Goal: Transaction & Acquisition: Purchase product/service

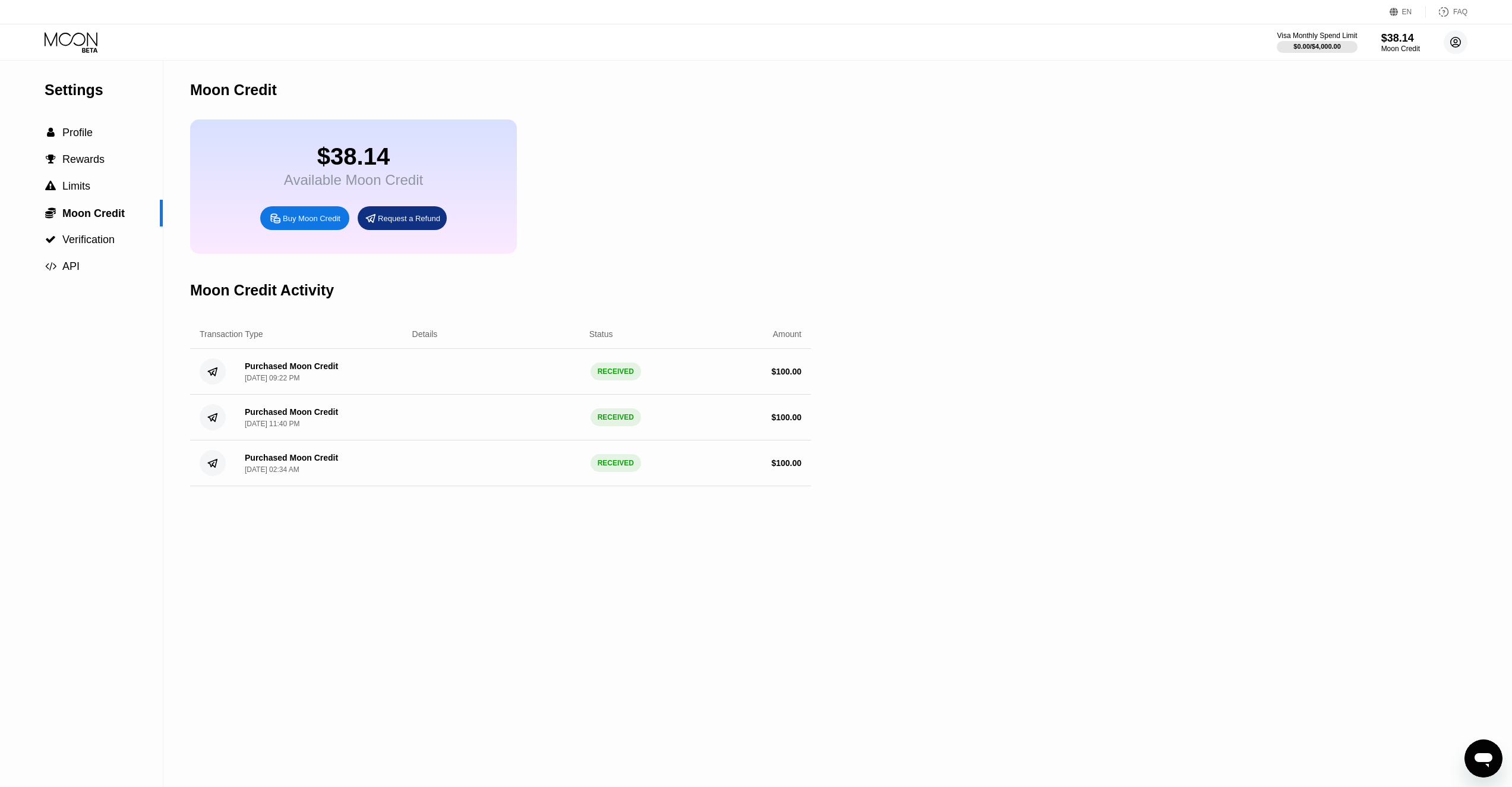
click at [1455, 45] on circle at bounding box center [1456, 42] width 24 height 24
click at [1375, 271] on div "Log out" at bounding box center [1380, 266] width 28 height 10
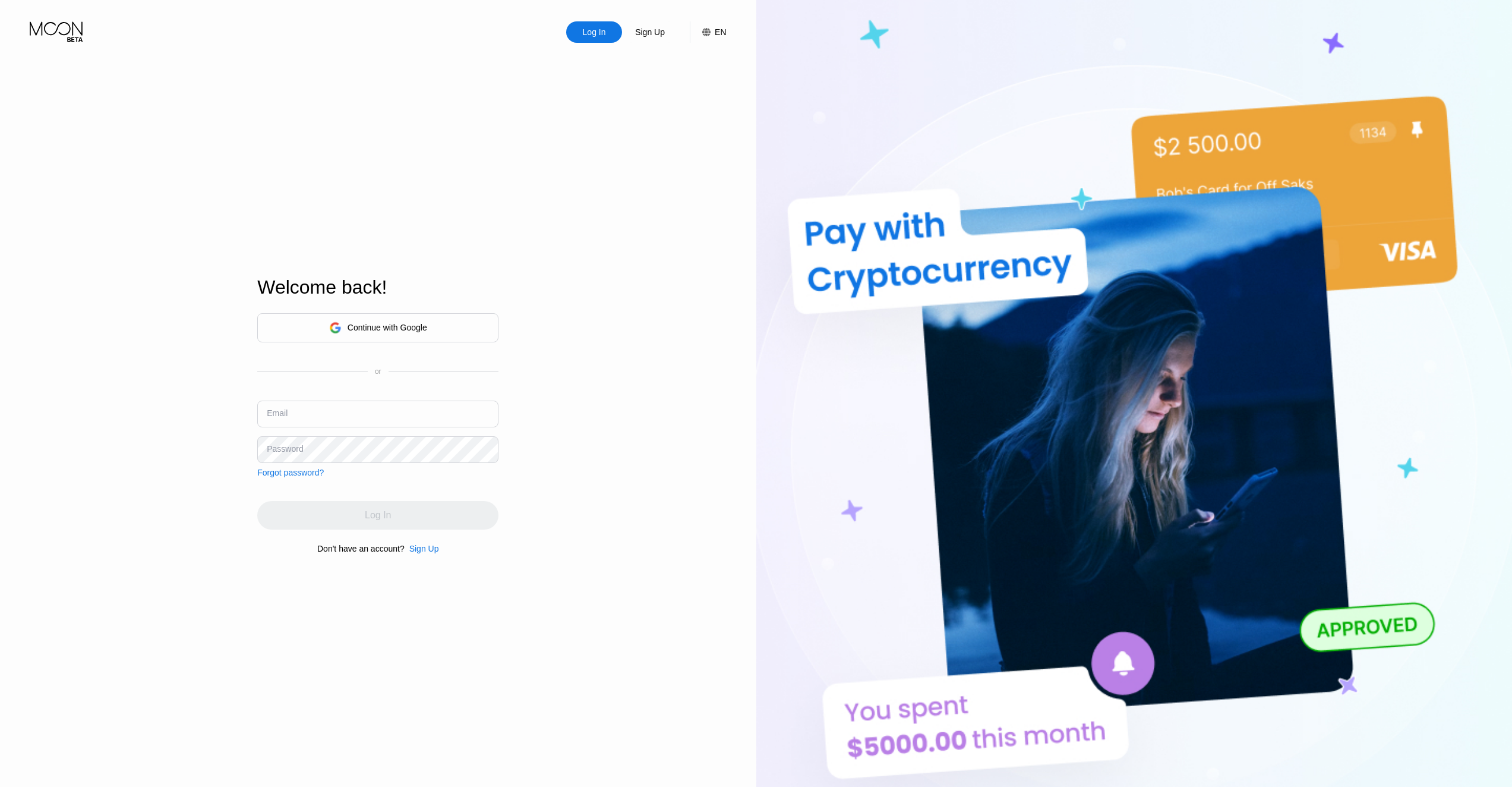
click at [377, 408] on input "text" at bounding box center [377, 414] width 241 height 27
paste input "[EMAIL_ADDRESS][DOMAIN_NAME]"
type input "[EMAIL_ADDRESS][DOMAIN_NAME]"
click at [354, 513] on div "Log In" at bounding box center [377, 516] width 241 height 29
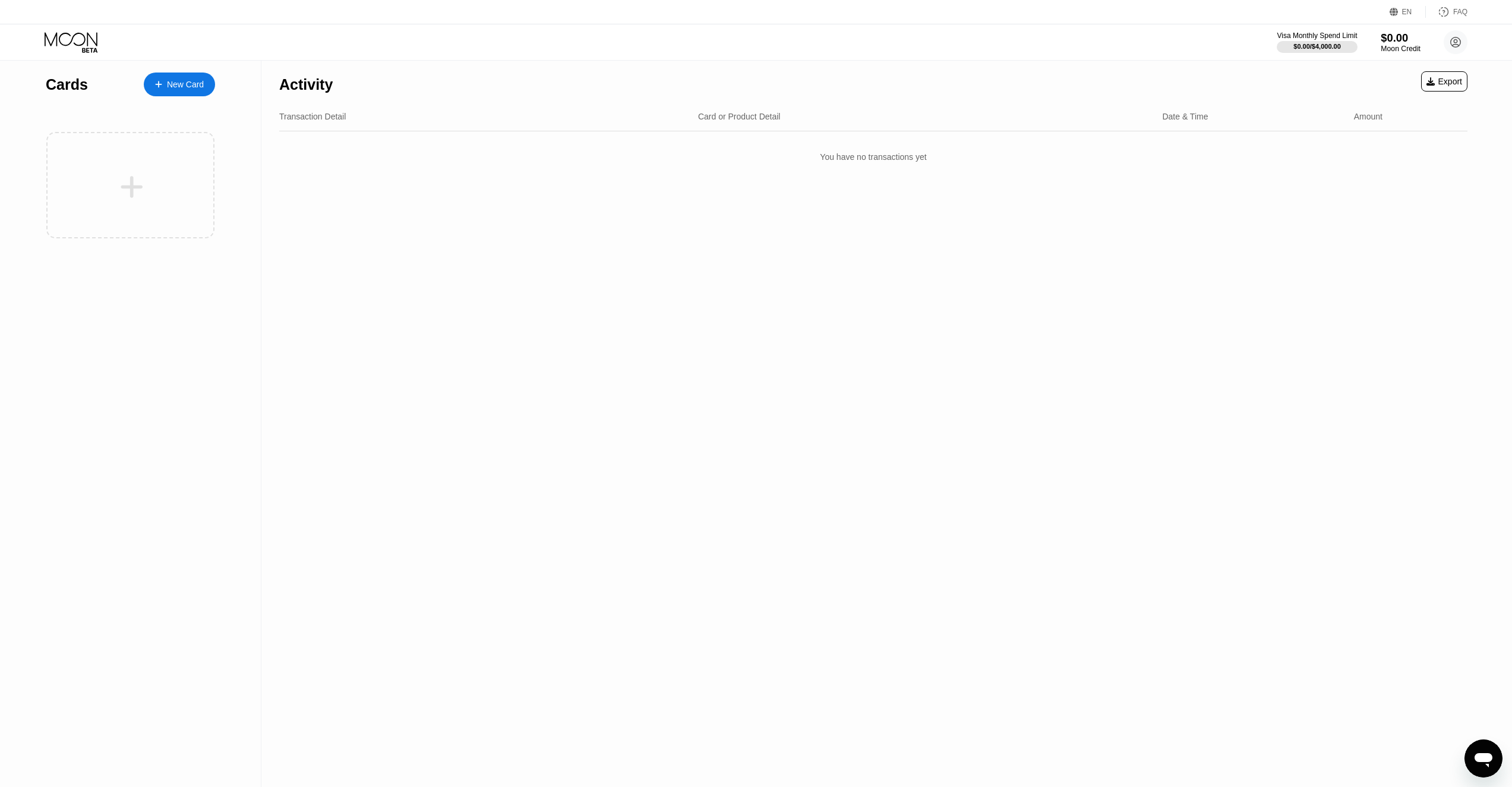
click at [1397, 41] on div "$0.00" at bounding box center [1400, 38] width 40 height 13
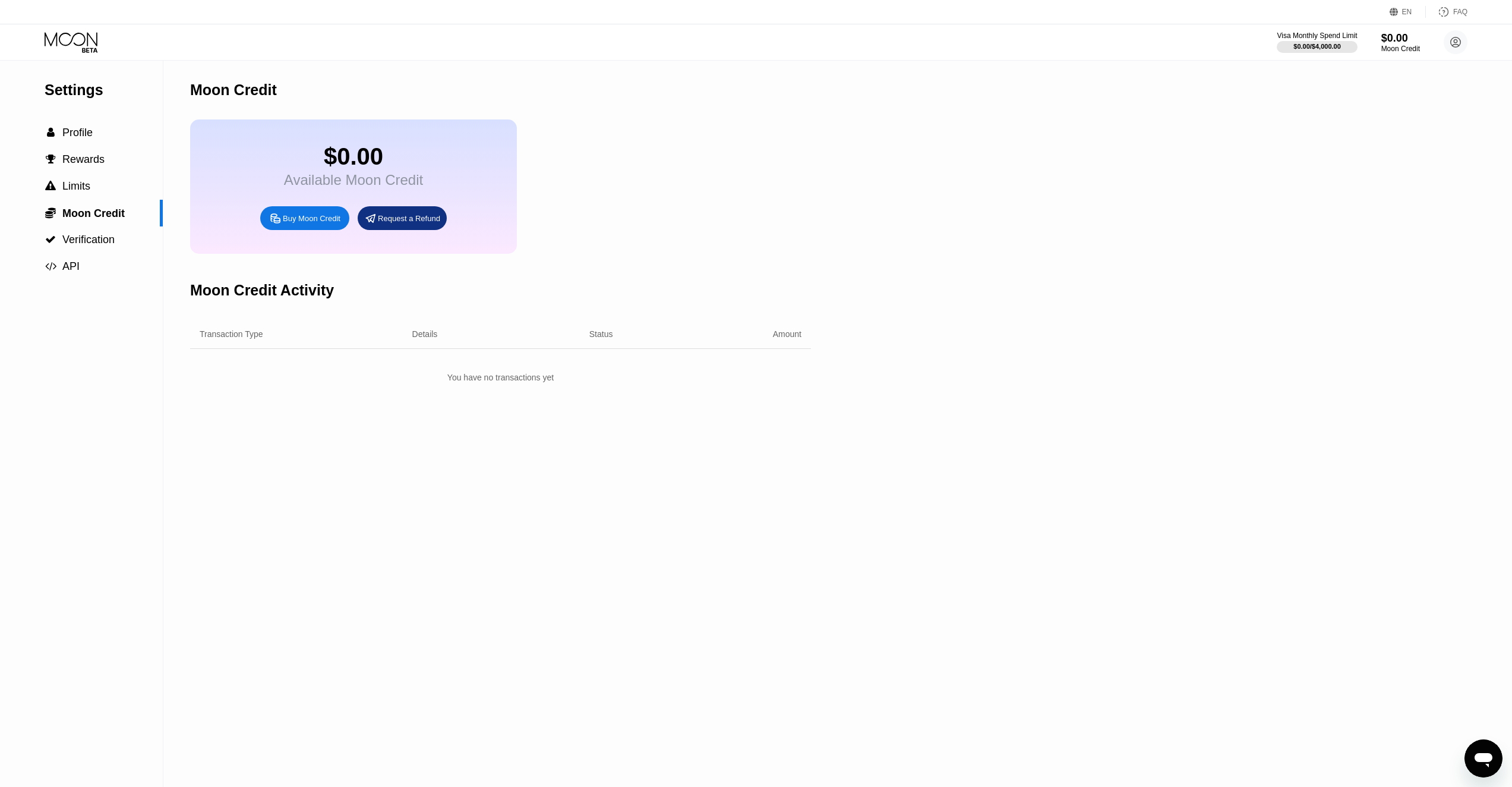
click at [312, 224] on div "Buy Moon Credit" at bounding box center [312, 218] width 58 height 10
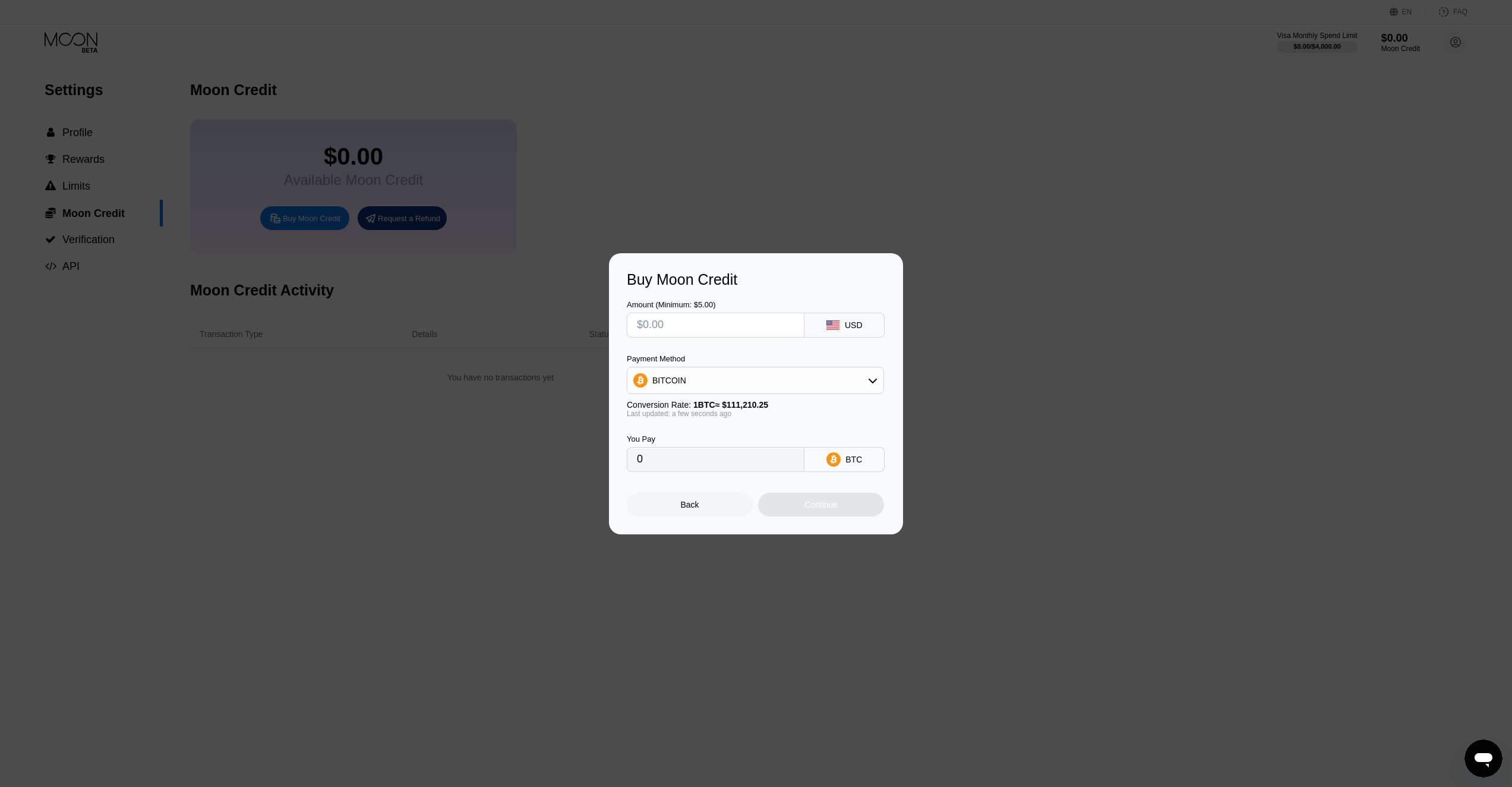
click at [744, 328] on input "text" at bounding box center [715, 325] width 158 height 24
type input "$2"
type input "0.00001799"
type input "$20"
type input "0.00017984"
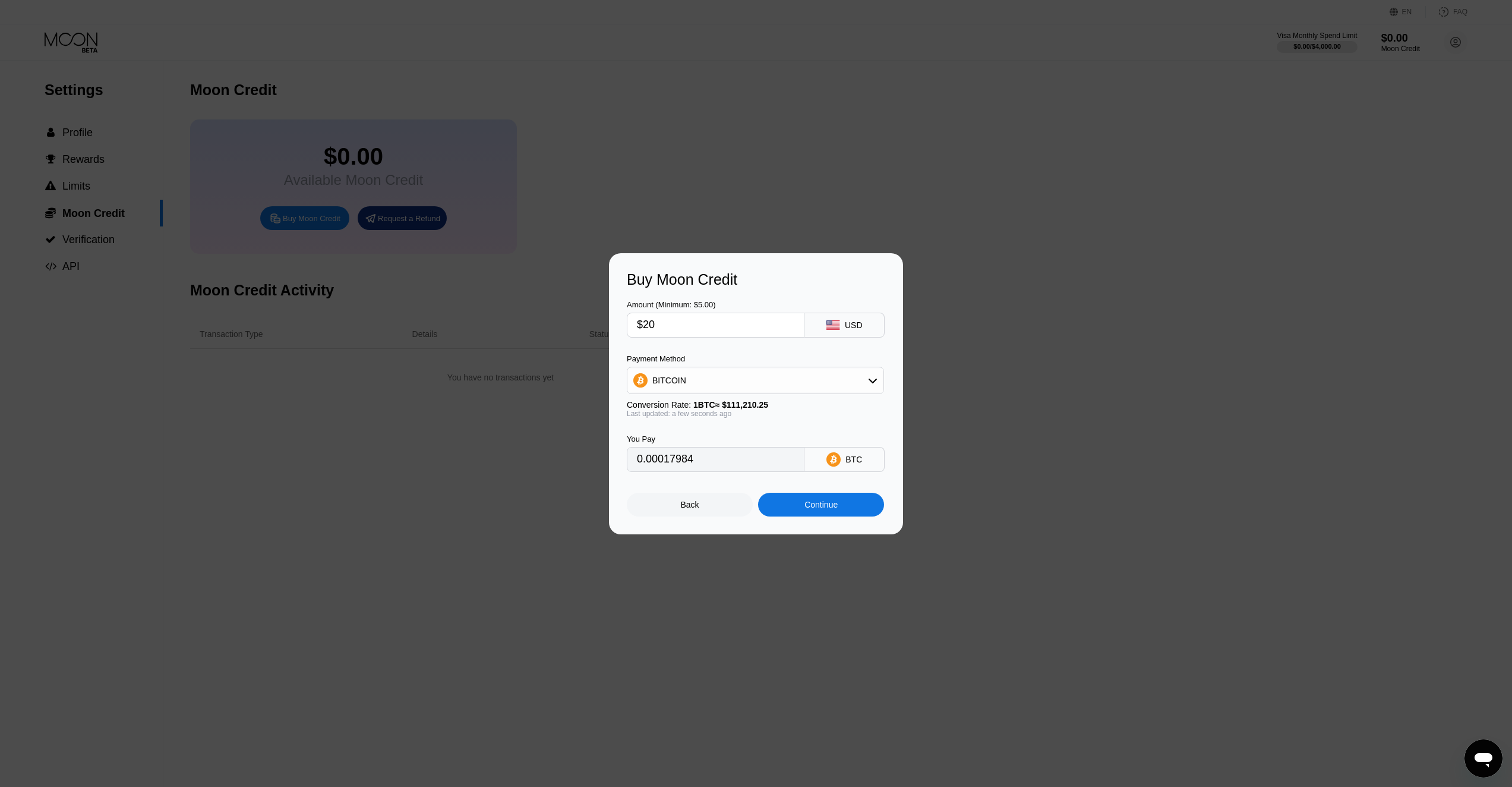
type input "$200"
type input "0.00179840"
drag, startPoint x: 691, startPoint y: 321, endPoint x: 570, endPoint y: 306, distance: 121.9
click at [570, 306] on div "Buy Moon Credit Amount (Minimum: $5.00) $200 USD Payment Method BITCOIN Convers…" at bounding box center [756, 394] width 1512 height 281
type input "$1"
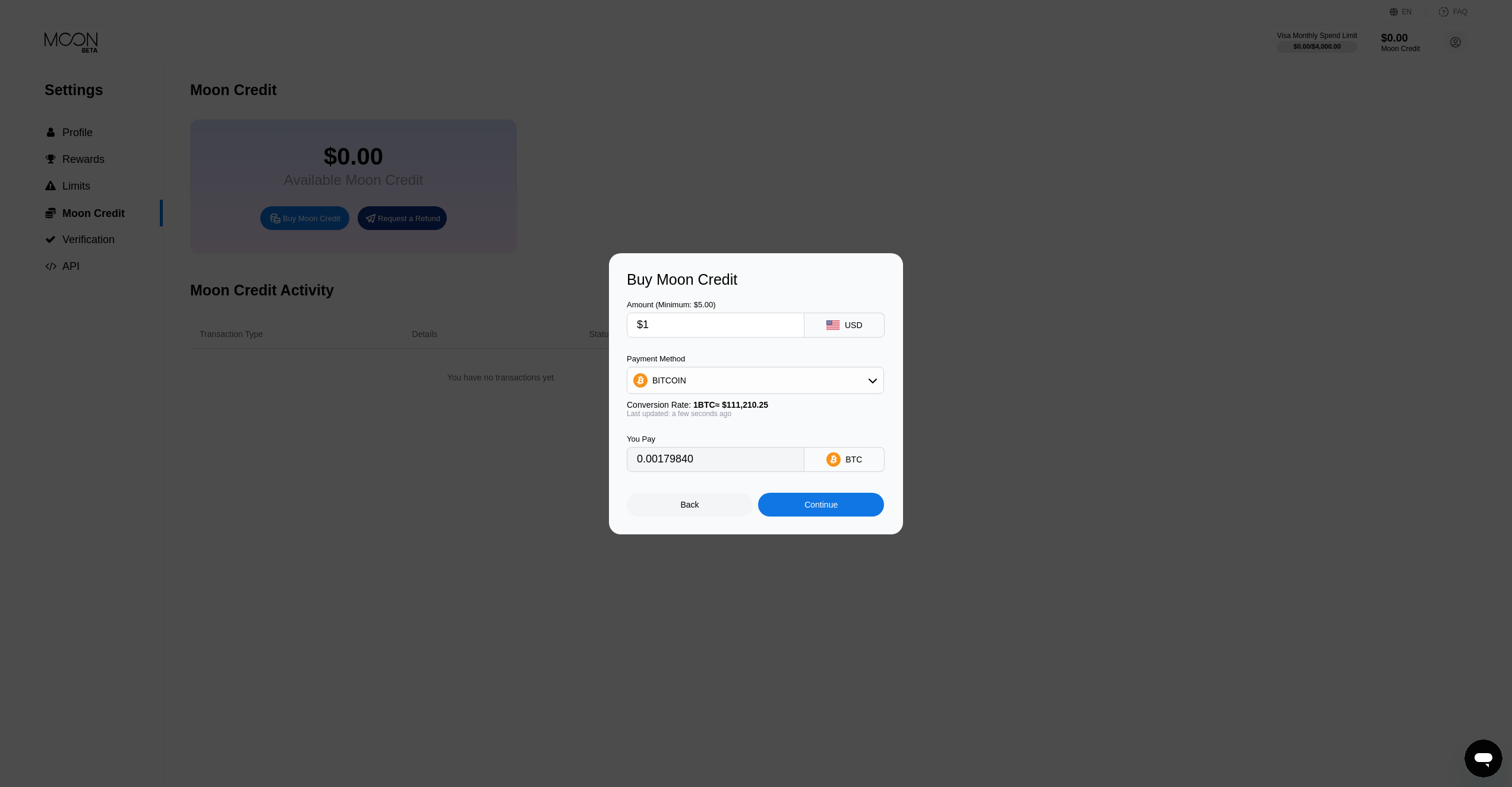
type input "0.00000900"
type input "$14"
type input "0.00012589"
type input "$140"
type input "0.00125888"
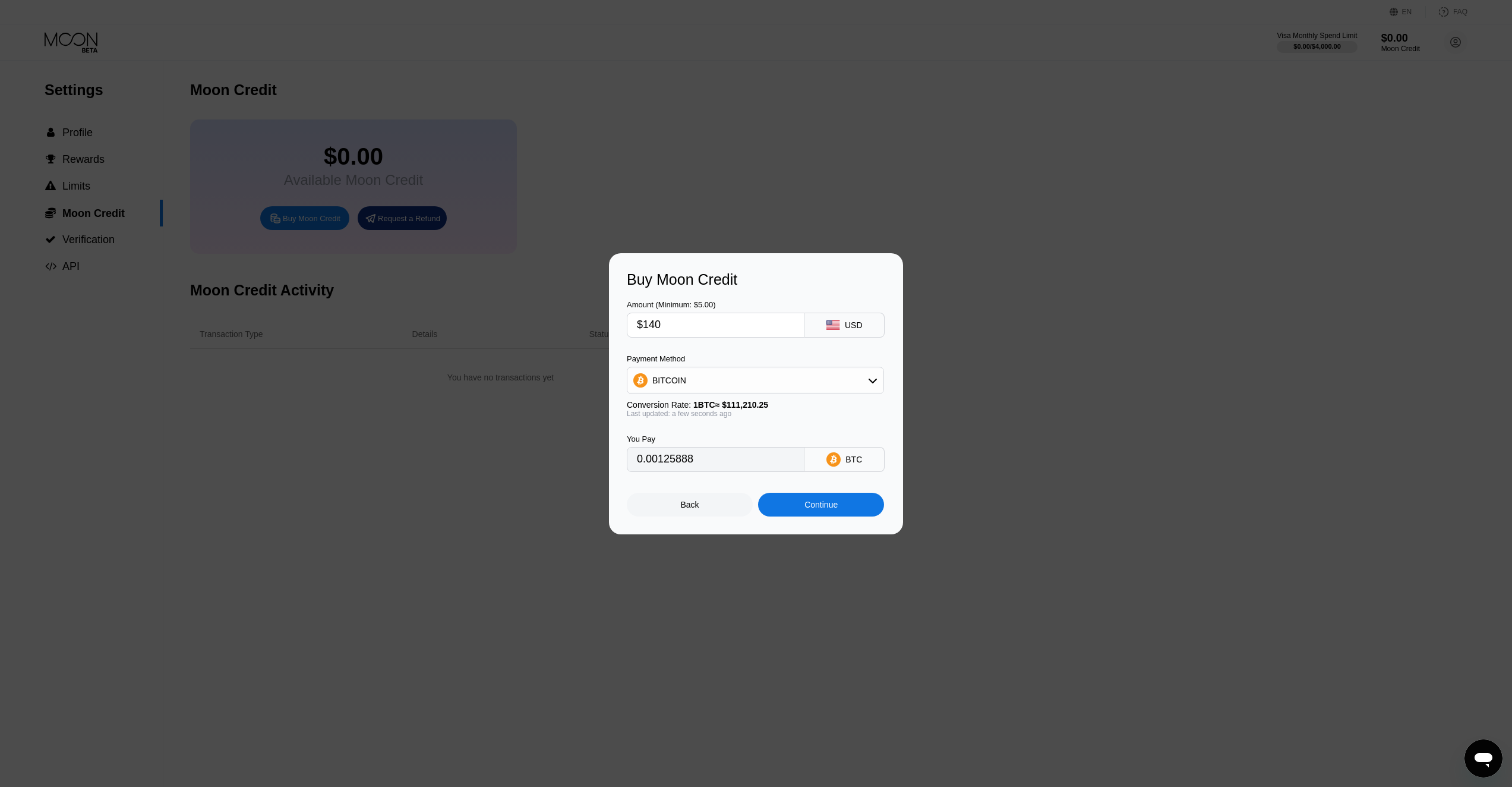
type input "$140"
click at [733, 381] on div "BITCOIN" at bounding box center [755, 381] width 256 height 24
click at [714, 444] on div "USDT on TRON" at bounding box center [762, 440] width 224 height 10
type input "141.41"
click at [833, 509] on div "Continue" at bounding box center [821, 505] width 33 height 10
